Goal: Navigation & Orientation: Understand site structure

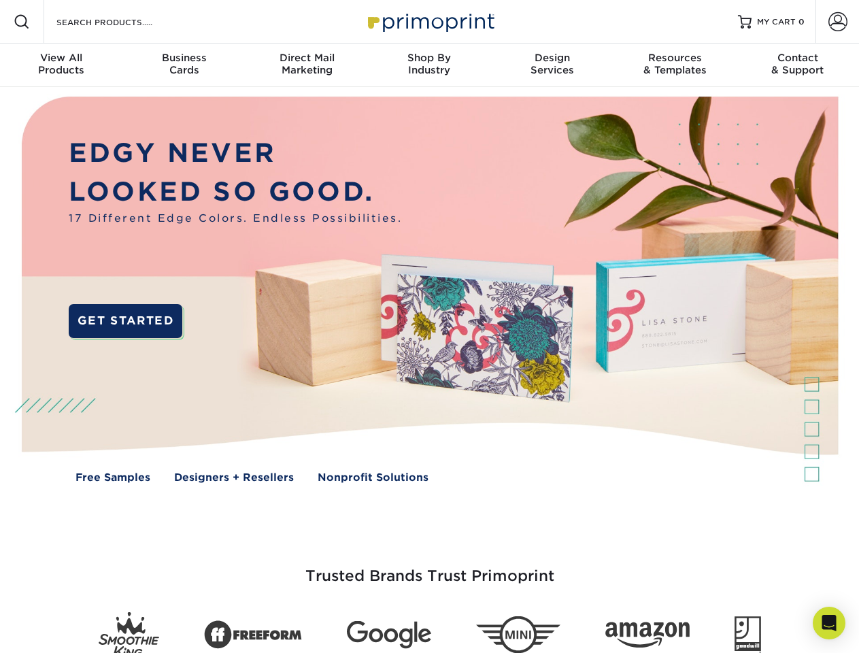
click at [429, 327] on img at bounding box center [429, 299] width 851 height 425
click at [22, 22] on span at bounding box center [22, 22] width 16 height 16
click at [838, 22] on span at bounding box center [838, 21] width 19 height 19
click at [61, 65] on div "View All Products" at bounding box center [61, 64] width 122 height 24
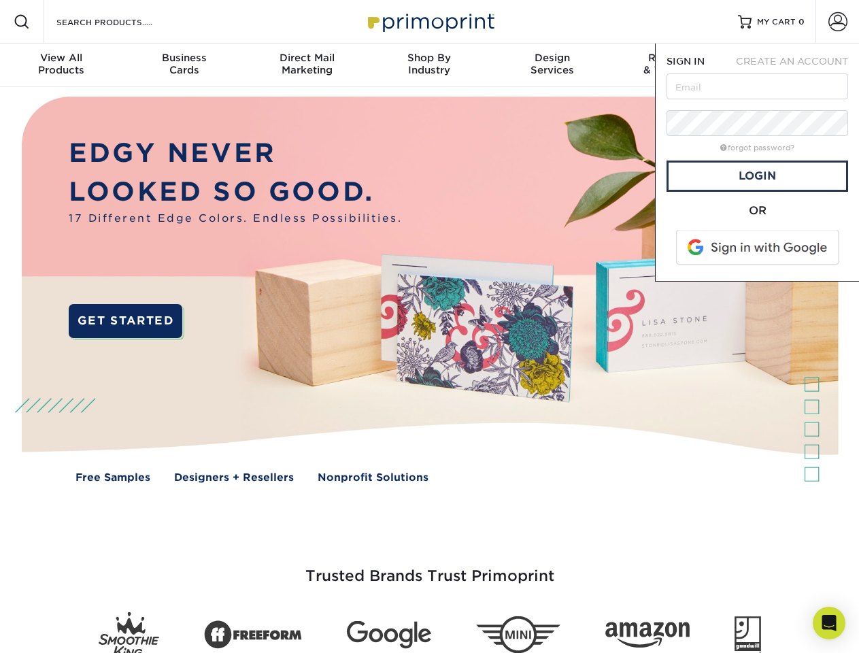
click at [184, 65] on div "Business Cards" at bounding box center [183, 64] width 122 height 24
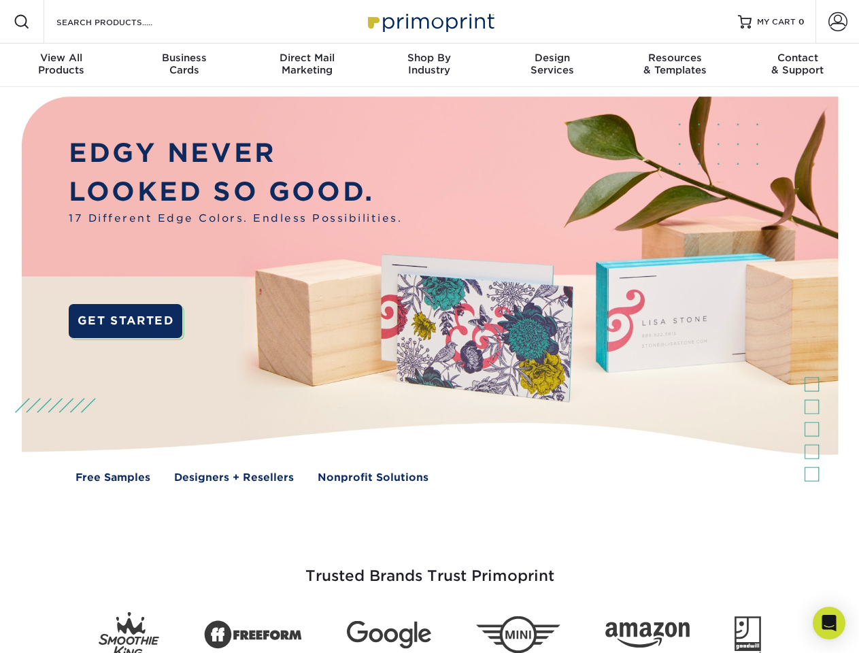
click at [307, 65] on div "Direct Mail Marketing" at bounding box center [307, 64] width 122 height 24
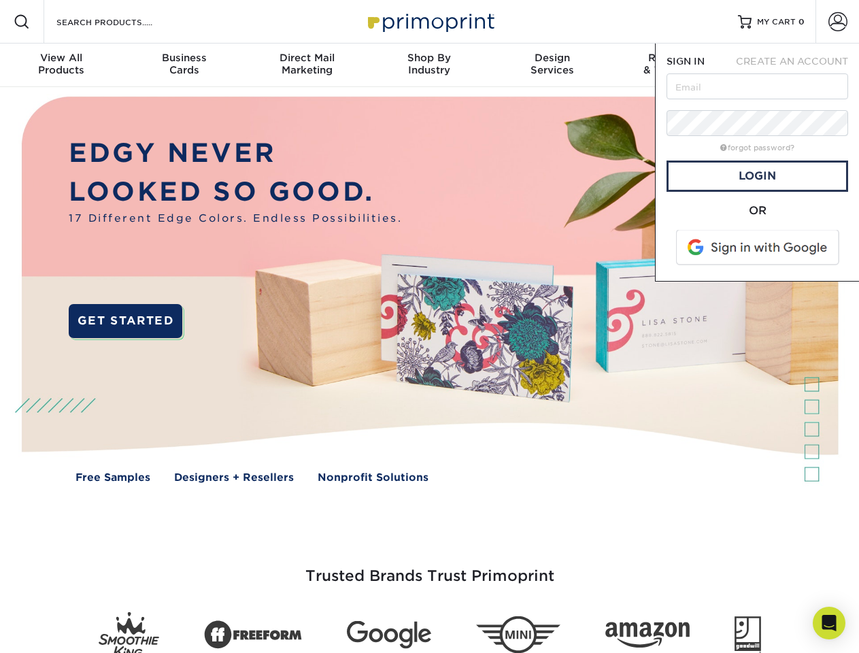
click at [429, 65] on div "Shop By Industry" at bounding box center [429, 64] width 122 height 24
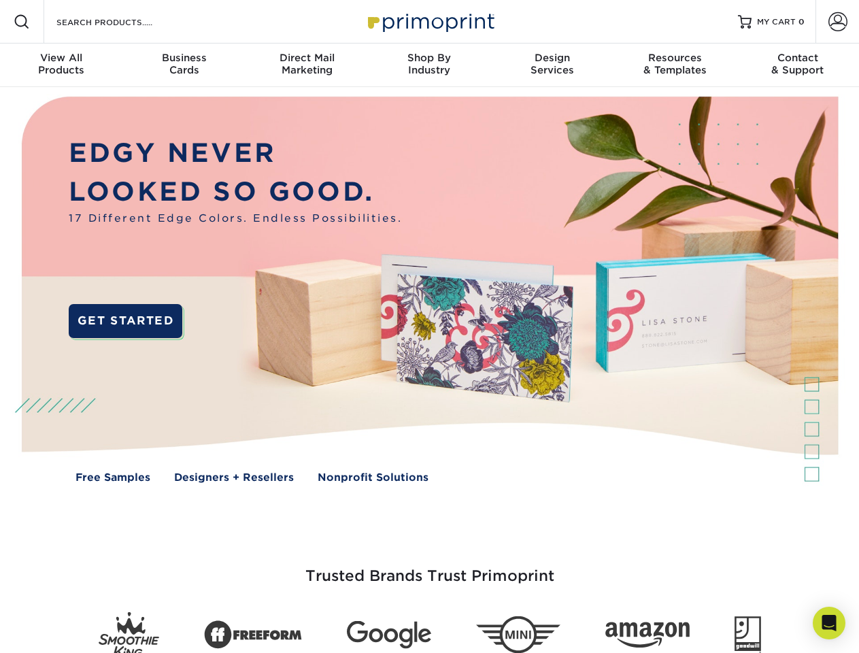
click at [553, 65] on div "Design Services" at bounding box center [552, 64] width 122 height 24
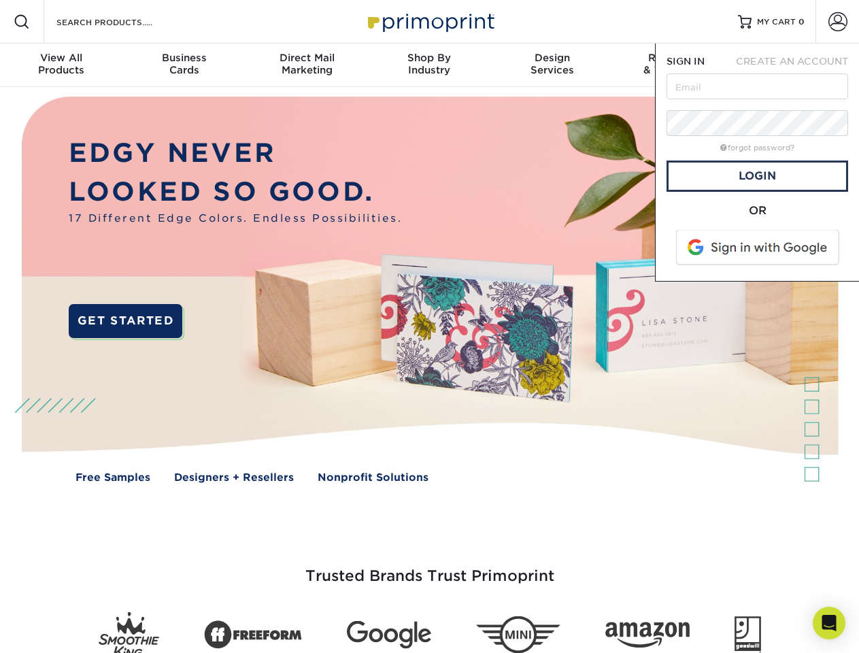
click at [675, 65] on span "SIGN IN" at bounding box center [686, 61] width 38 height 11
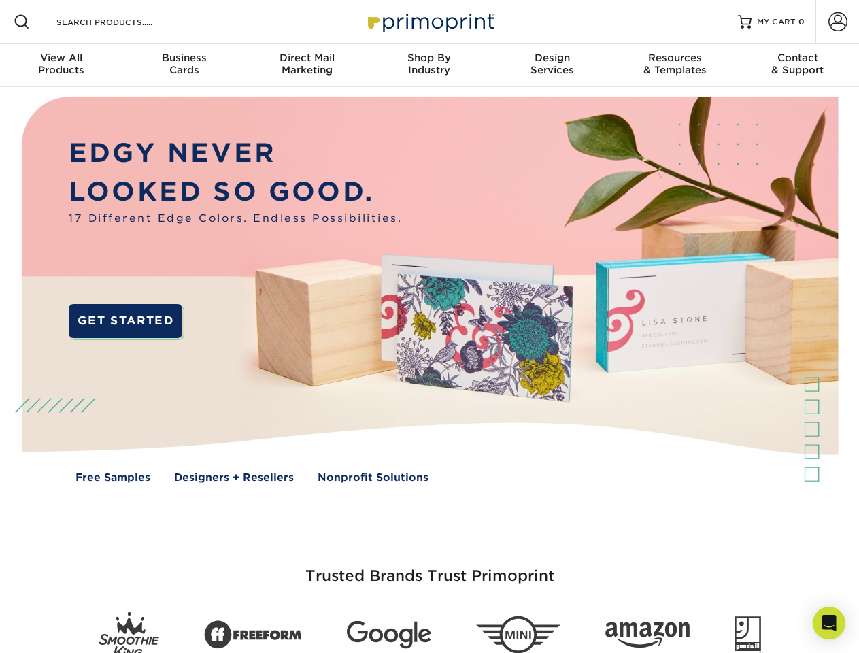
click at [798, 65] on div "Contact & Support" at bounding box center [798, 64] width 122 height 24
